Goal: Information Seeking & Learning: Learn about a topic

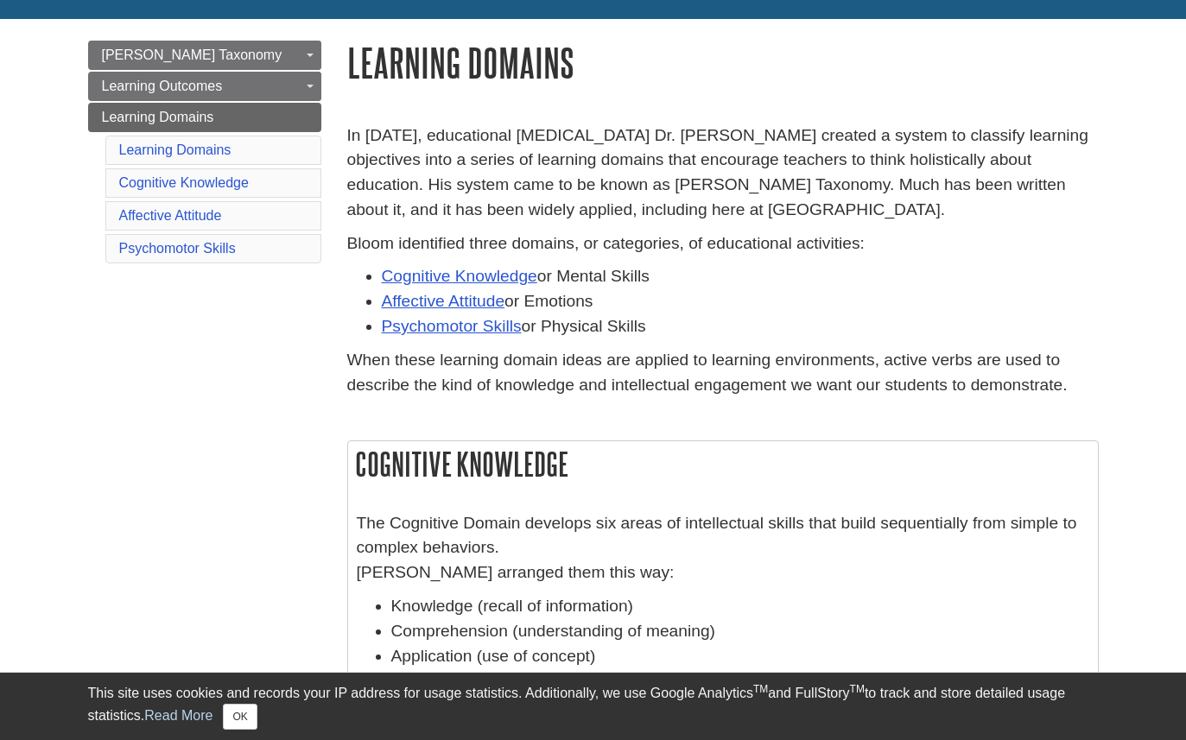
scroll to position [178, 0]
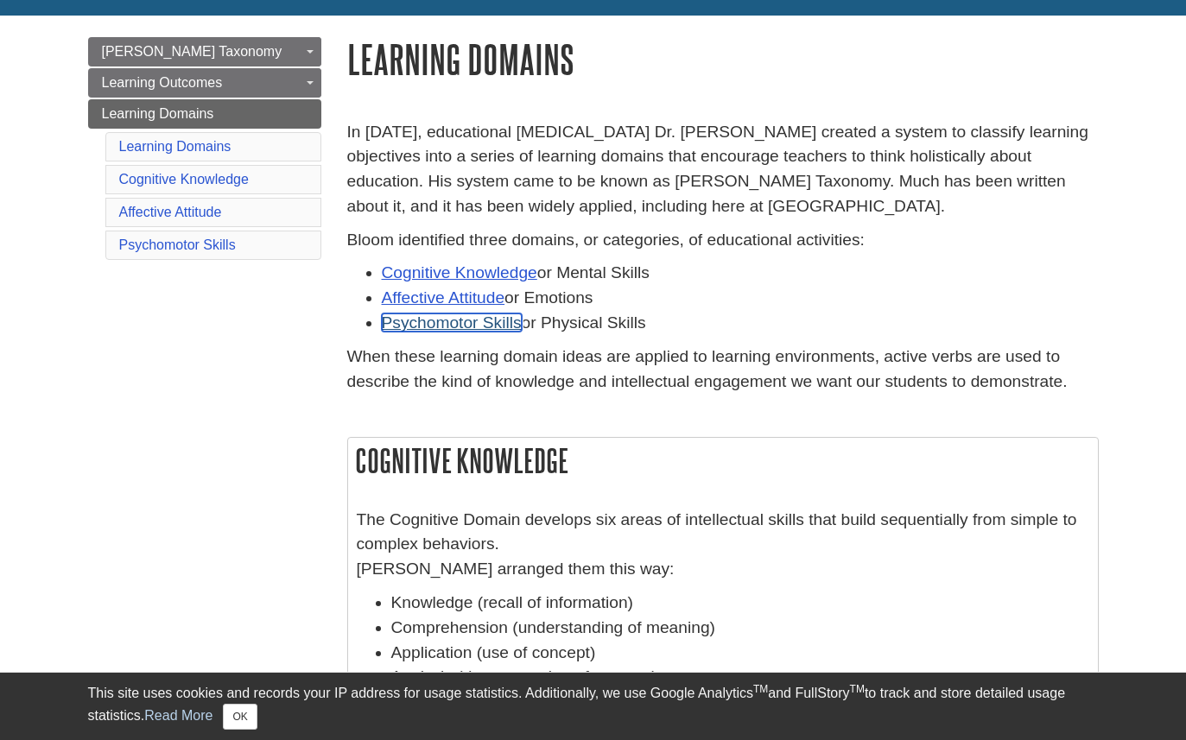
click at [501, 321] on link "Psychomotor Skills" at bounding box center [452, 323] width 140 height 18
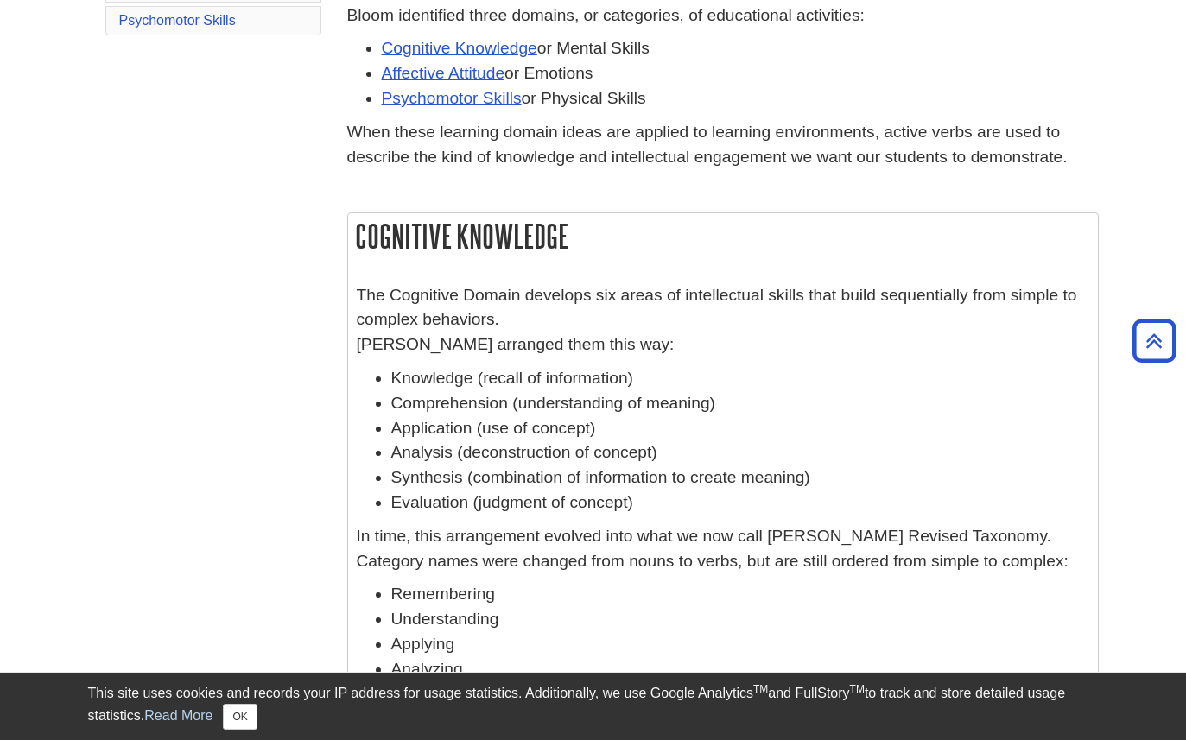
scroll to position [0, 0]
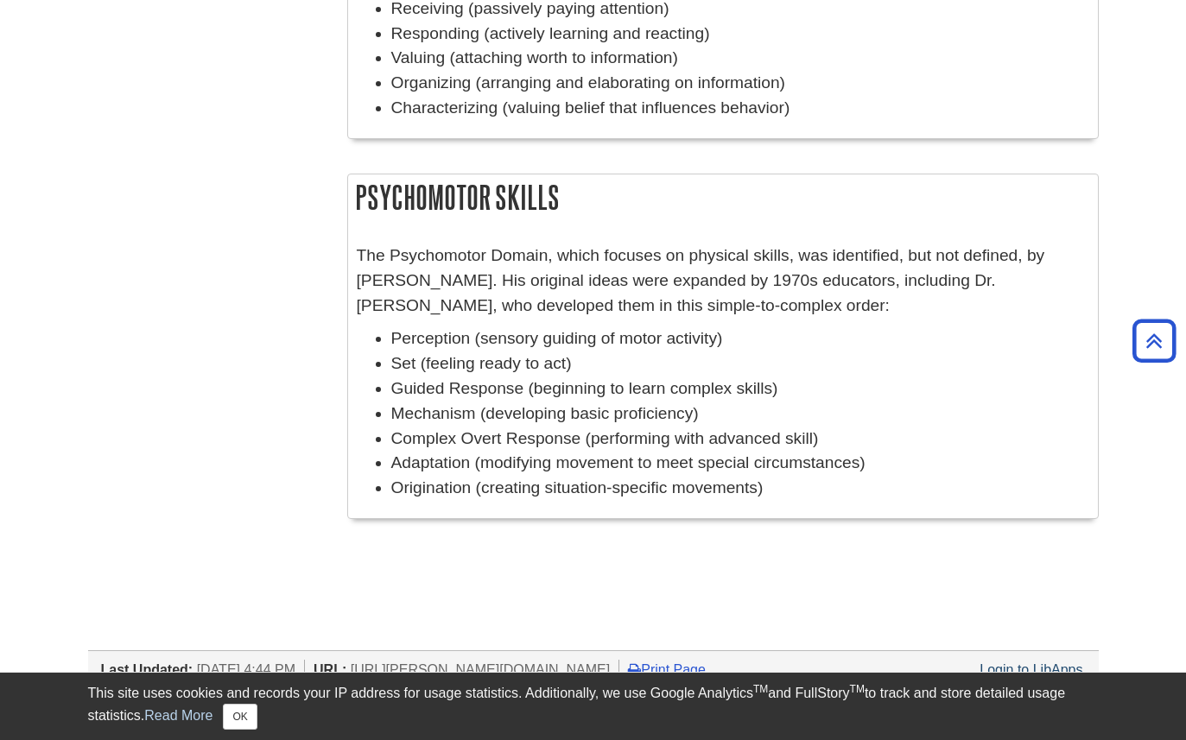
scroll to position [1321, 0]
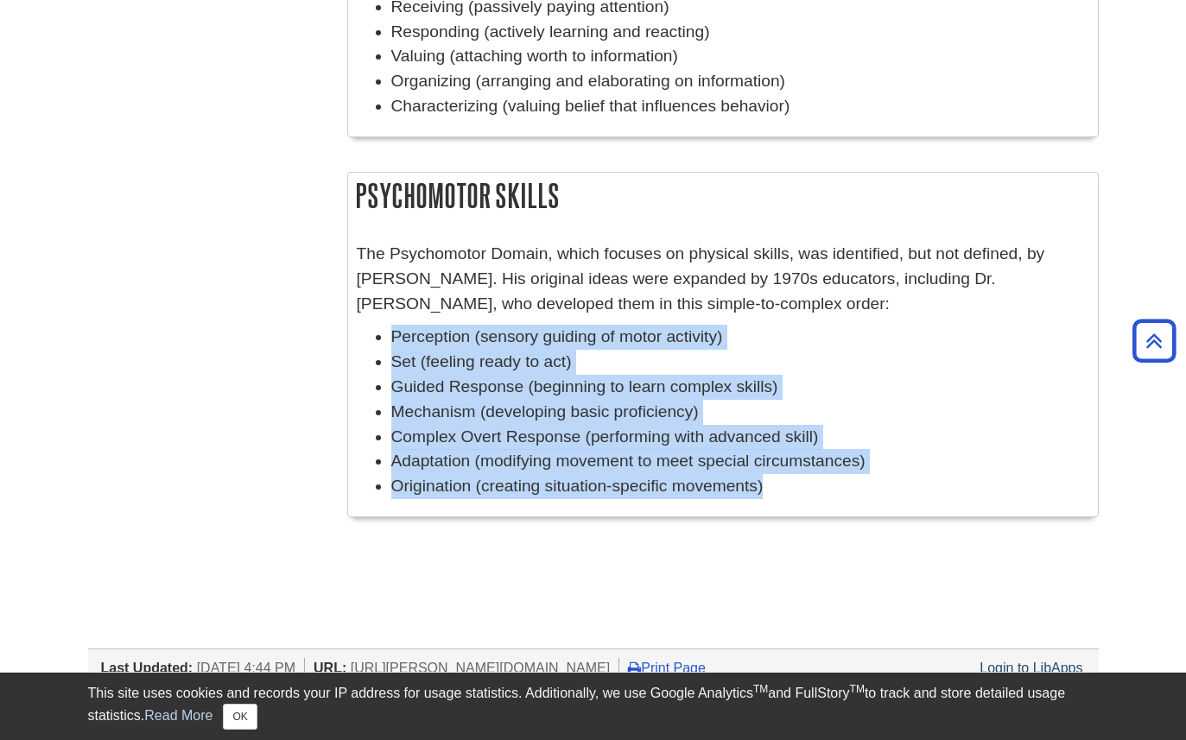
drag, startPoint x: 788, startPoint y: 490, endPoint x: 383, endPoint y: 345, distance: 429.5
click at [383, 345] on ul "Perception (sensory guiding of motor activity) Set (feeling ready to act) Guide…" at bounding box center [723, 412] width 732 height 174
copy ul "Perception (sensory guiding of motor activity) Set (feeling ready to act) Guide…"
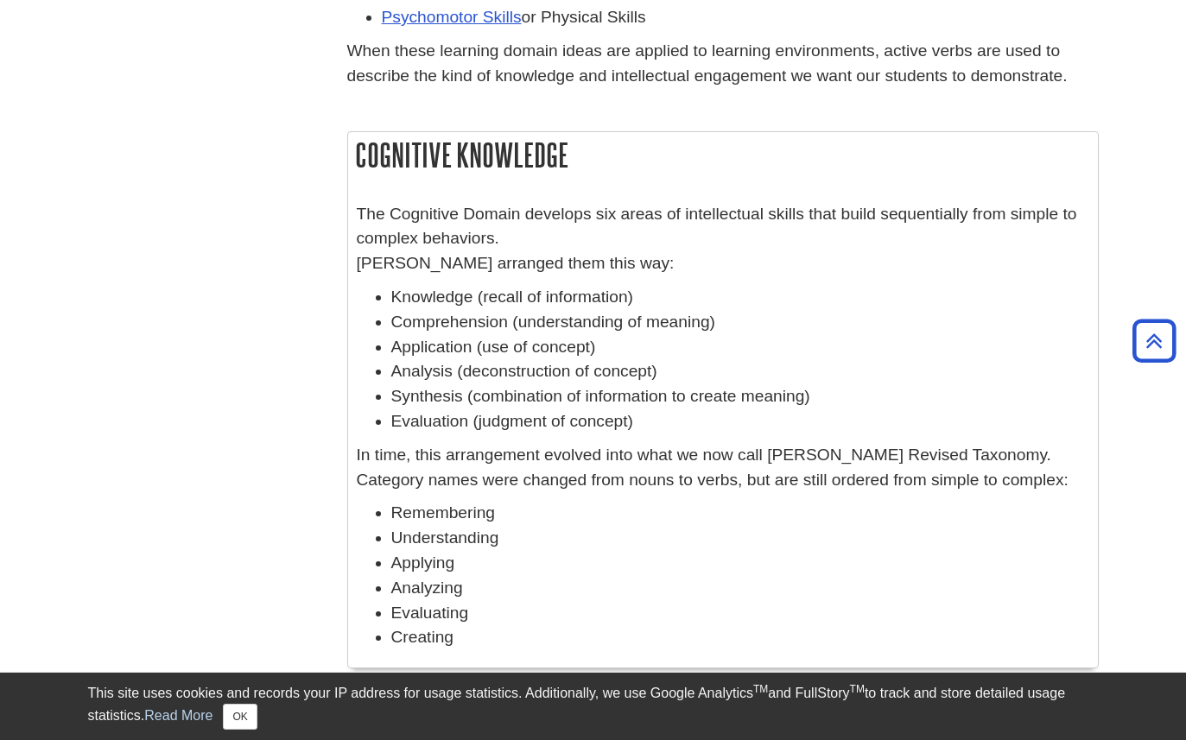
scroll to position [414, 0]
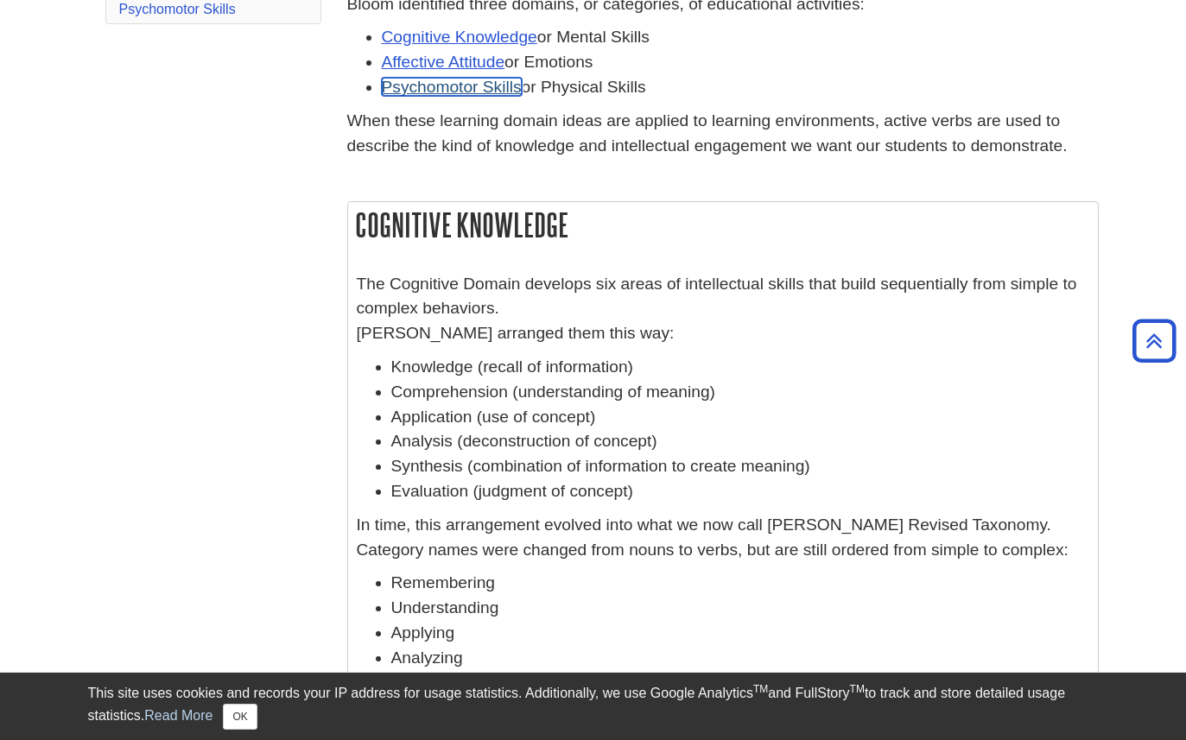
click at [478, 86] on link "Psychomotor Skills" at bounding box center [452, 87] width 140 height 18
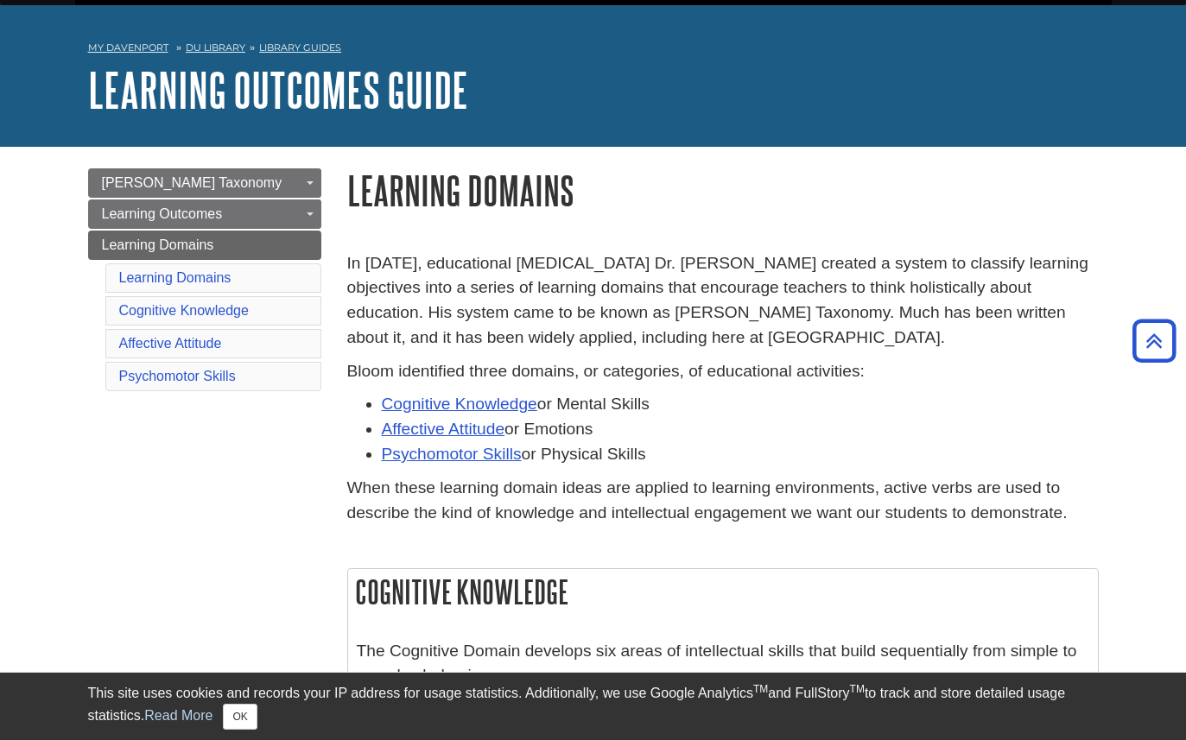
scroll to position [0, 0]
